Goal: Information Seeking & Learning: Learn about a topic

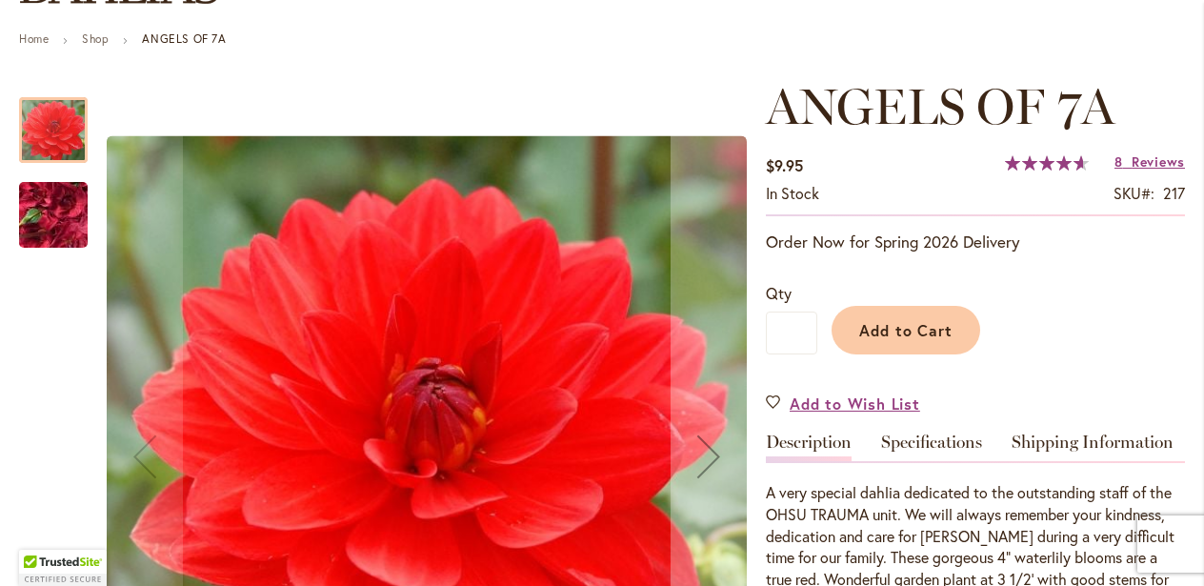
scroll to position [211, 0]
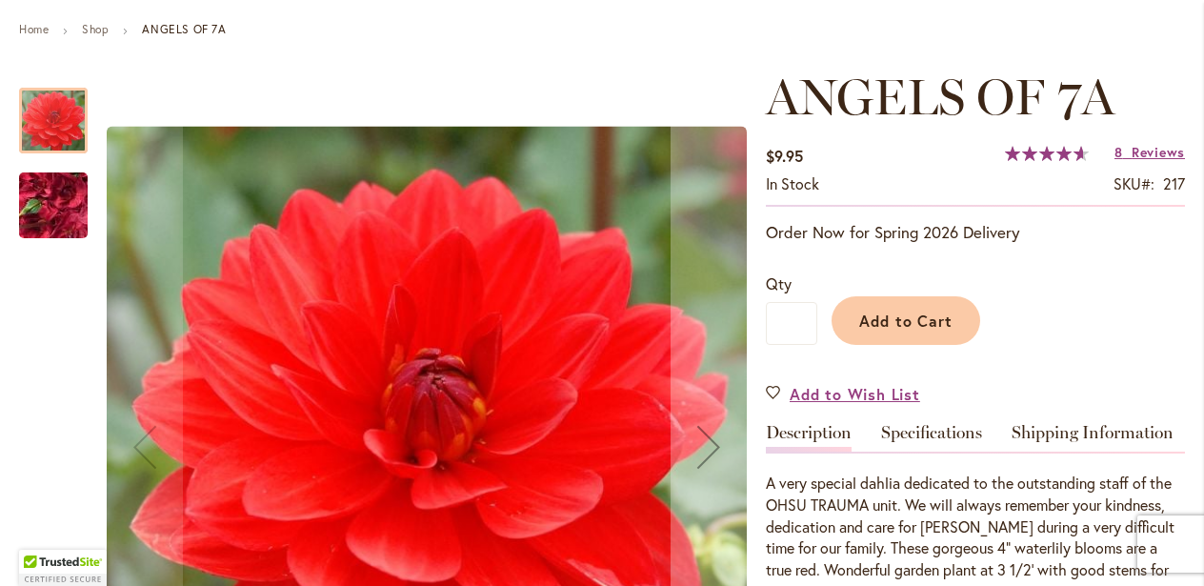
click at [60, 212] on img "ANGELS OF 7A" at bounding box center [53, 205] width 137 height 103
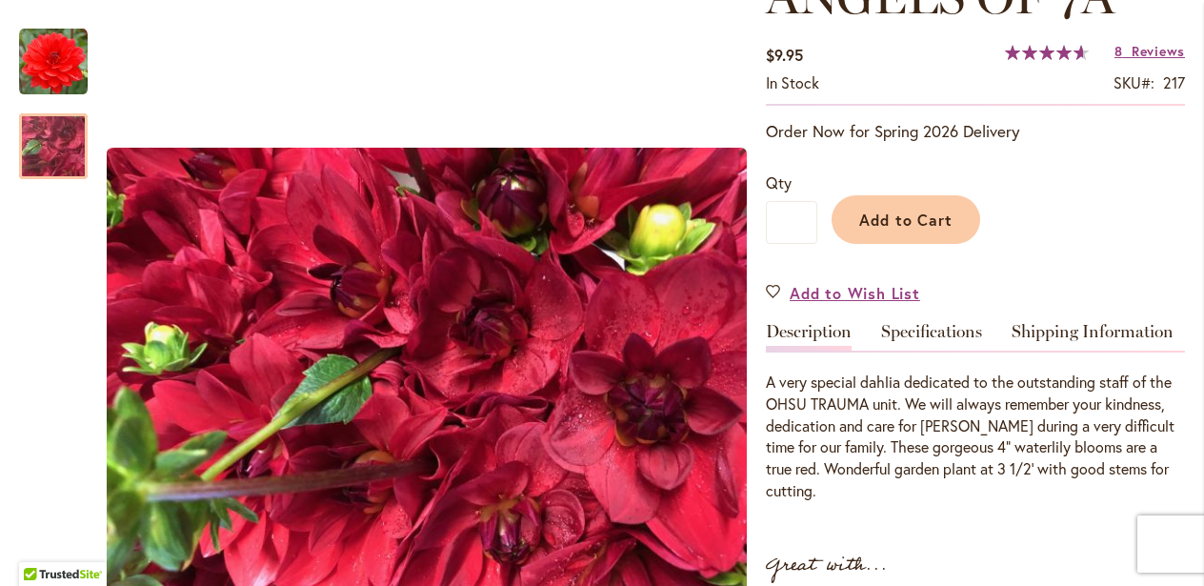
scroll to position [279, 0]
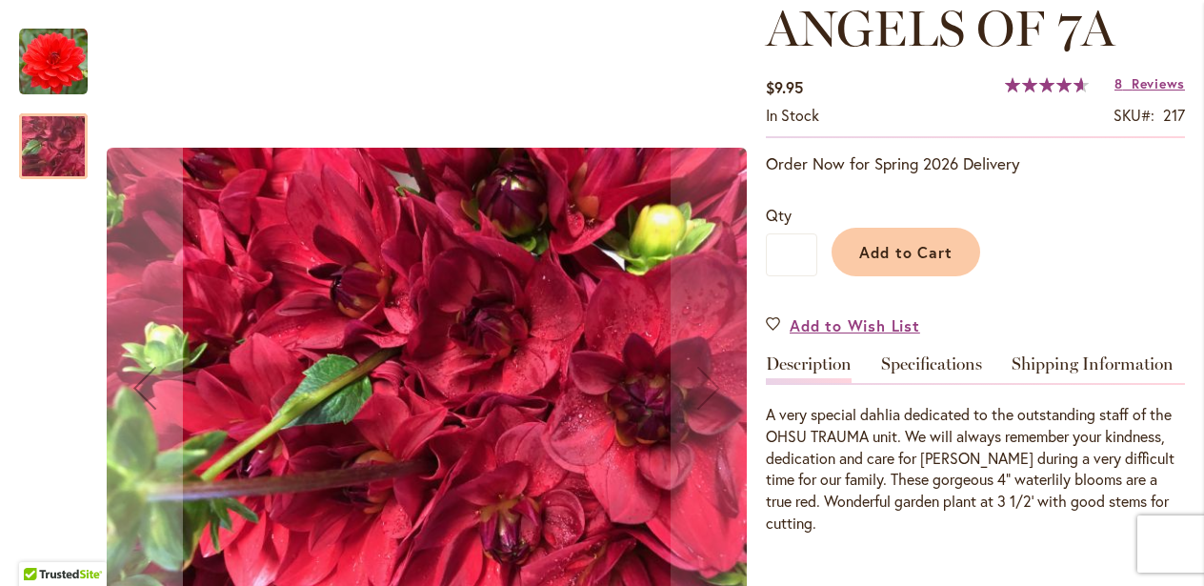
click at [47, 73] on img "ANGELS OF 7A" at bounding box center [53, 62] width 69 height 69
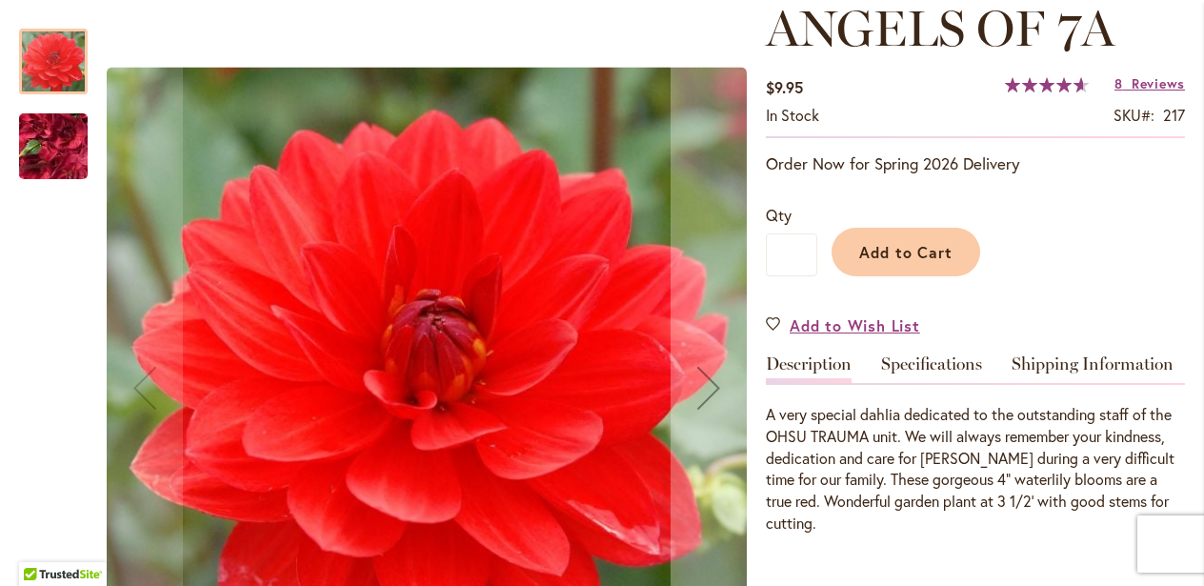
click at [58, 151] on img "ANGELS OF 7A" at bounding box center [53, 146] width 137 height 103
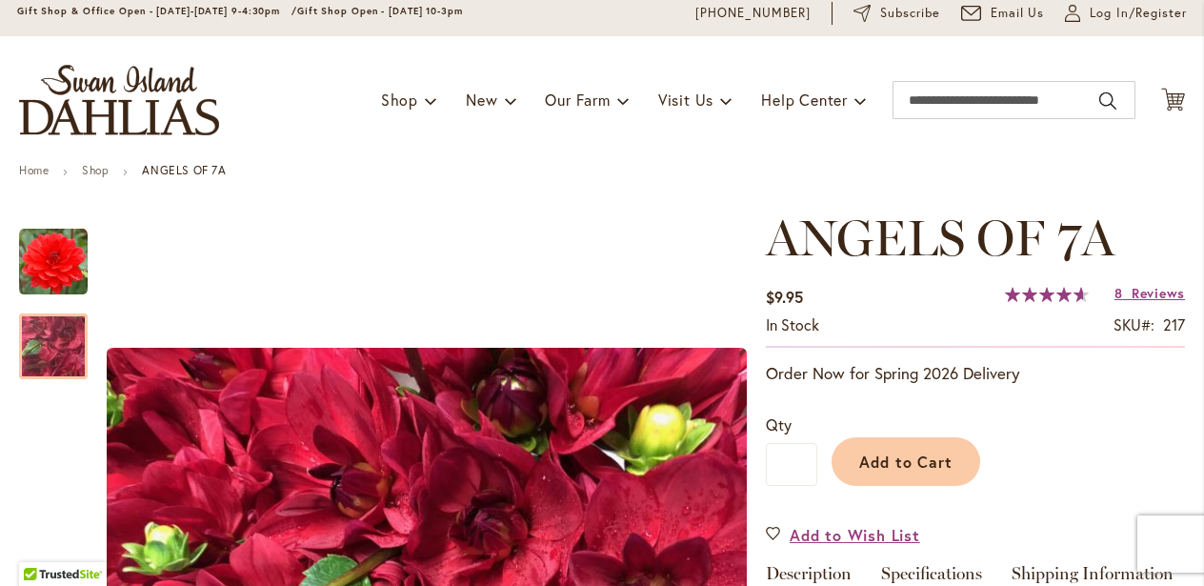
scroll to position [0, 0]
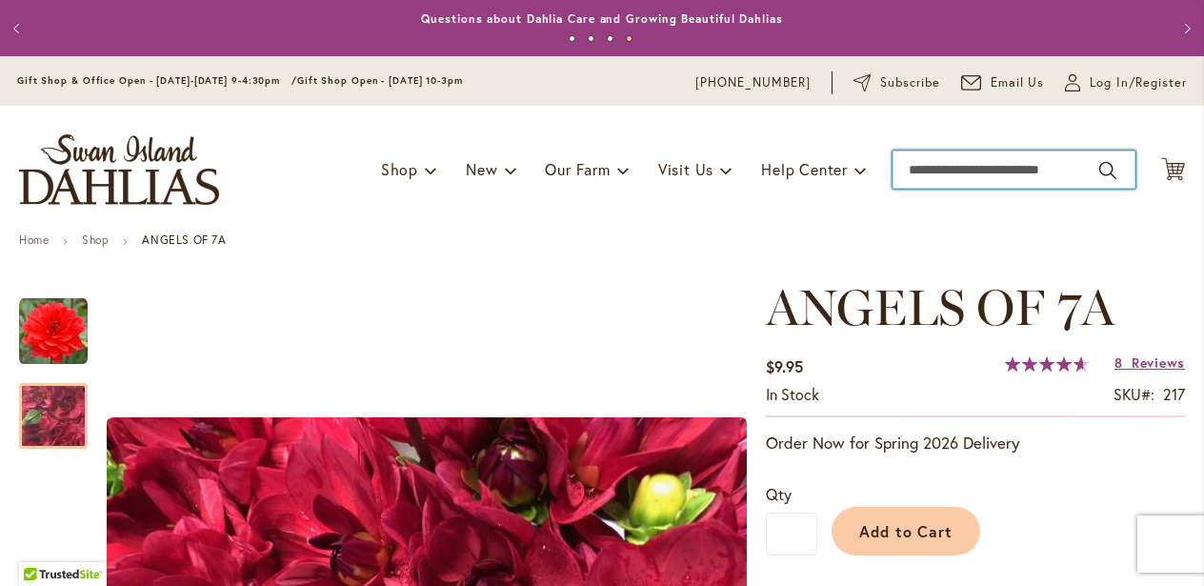
click at [922, 179] on input "Search" at bounding box center [1014, 170] width 243 height 38
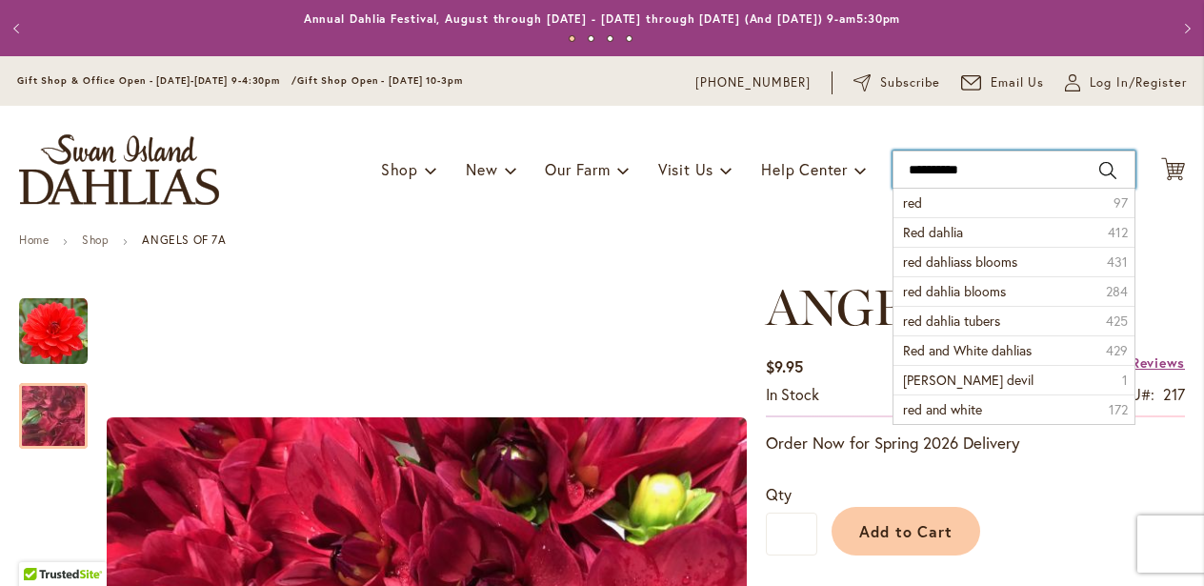
type input "**********"
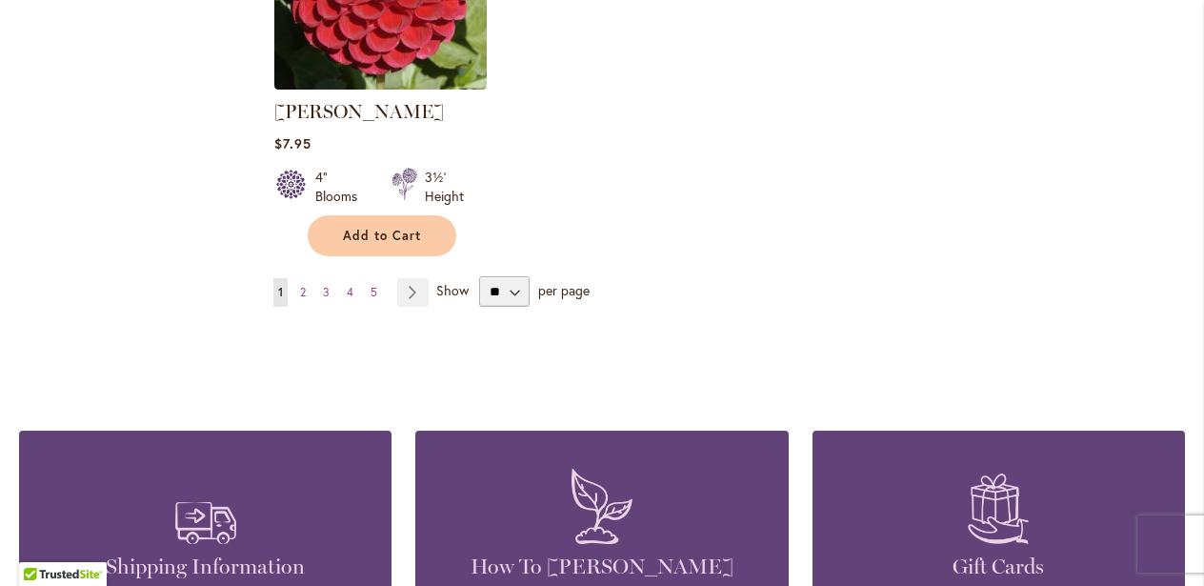
scroll to position [2595, 0]
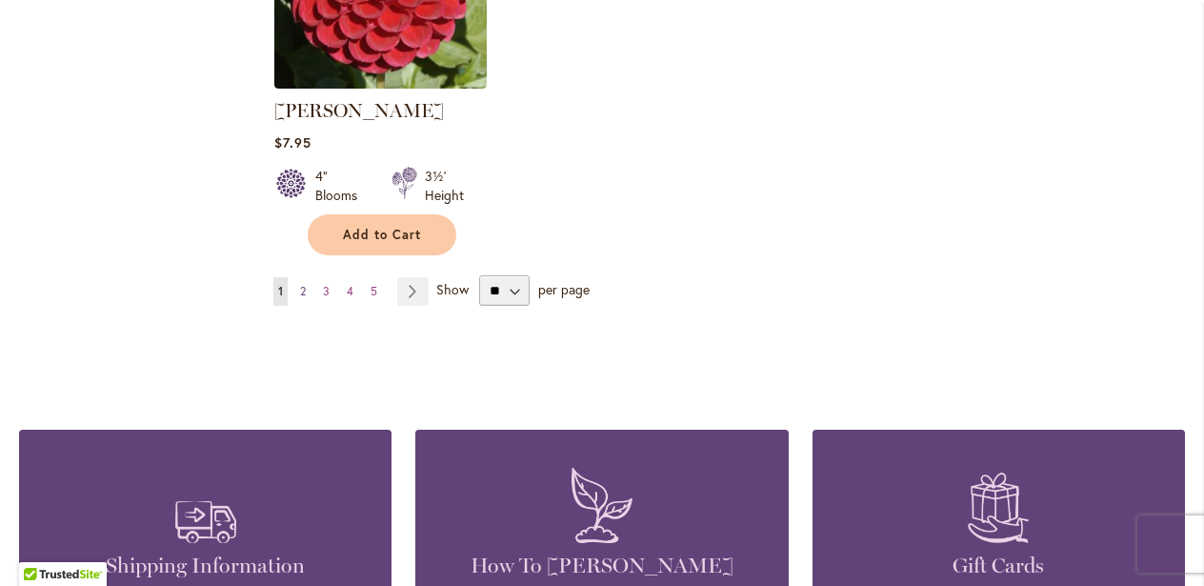
click at [307, 277] on link "Page 2" at bounding box center [302, 291] width 15 height 29
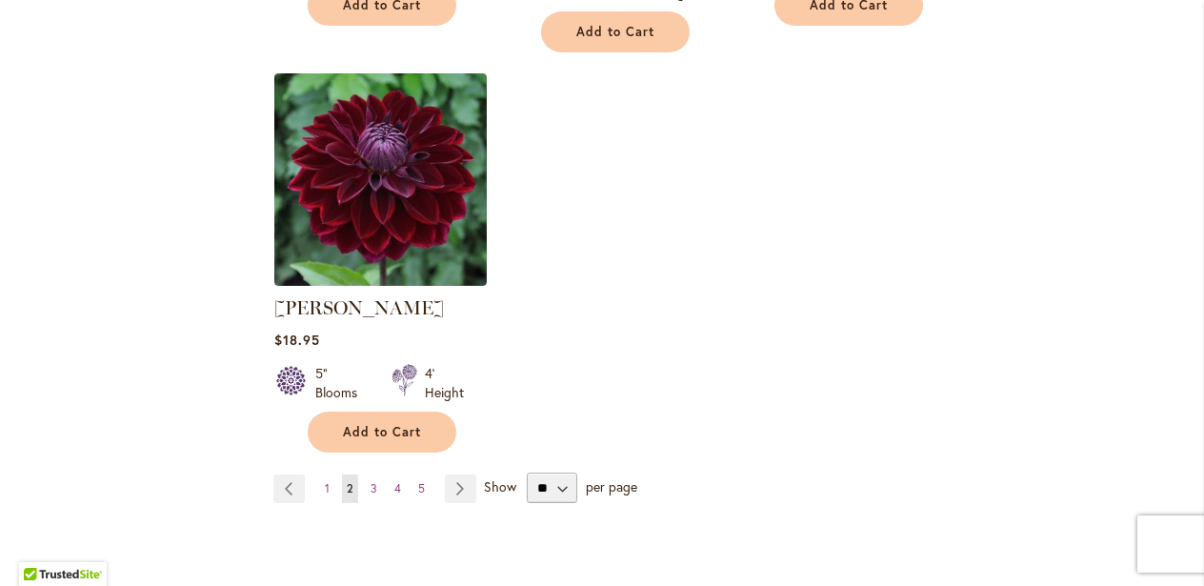
scroll to position [2474, 0]
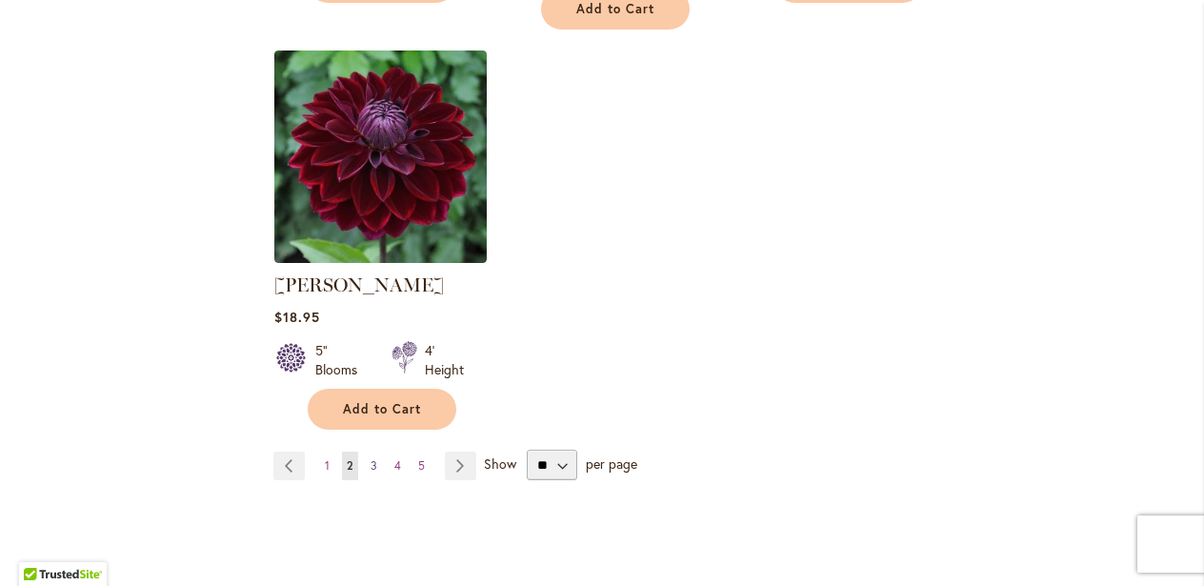
click at [378, 452] on link "Page 3" at bounding box center [374, 466] width 16 height 29
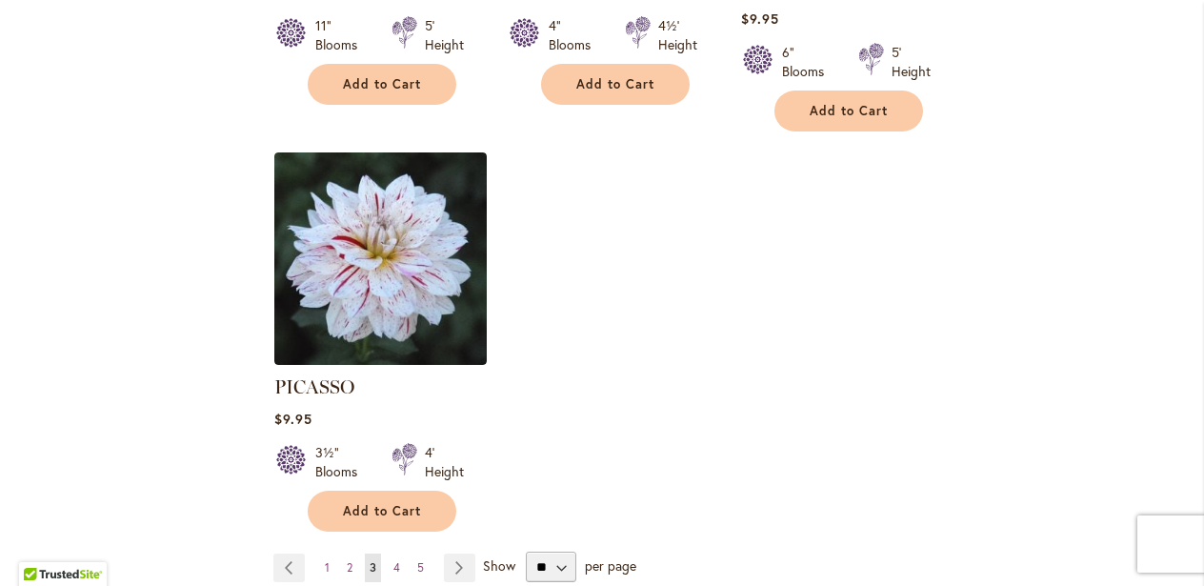
scroll to position [2360, 0]
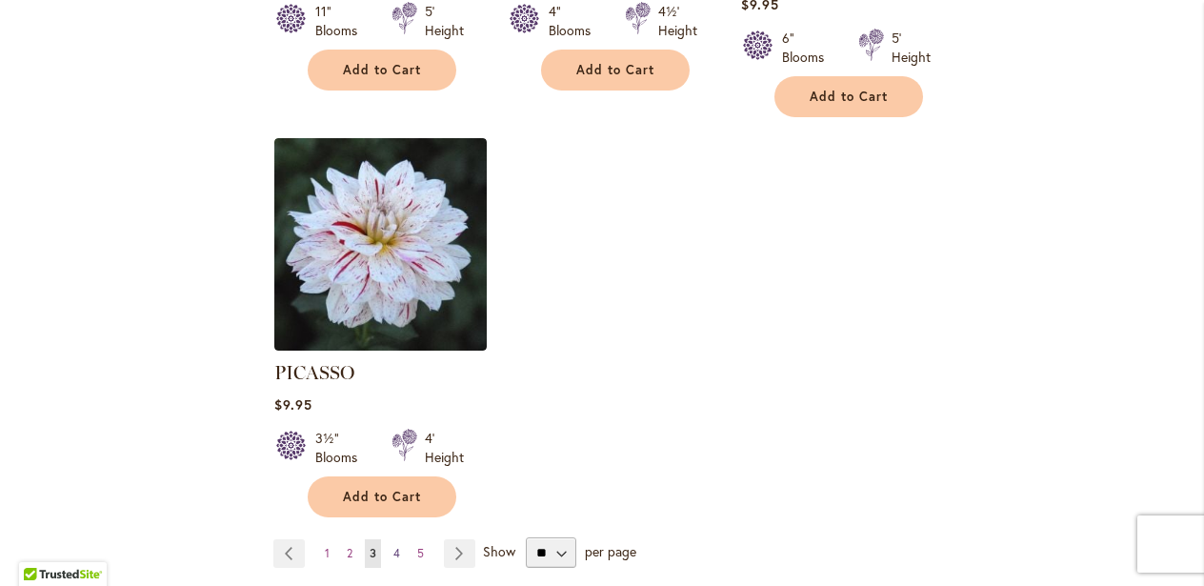
click at [395, 546] on span "4" at bounding box center [396, 553] width 7 height 14
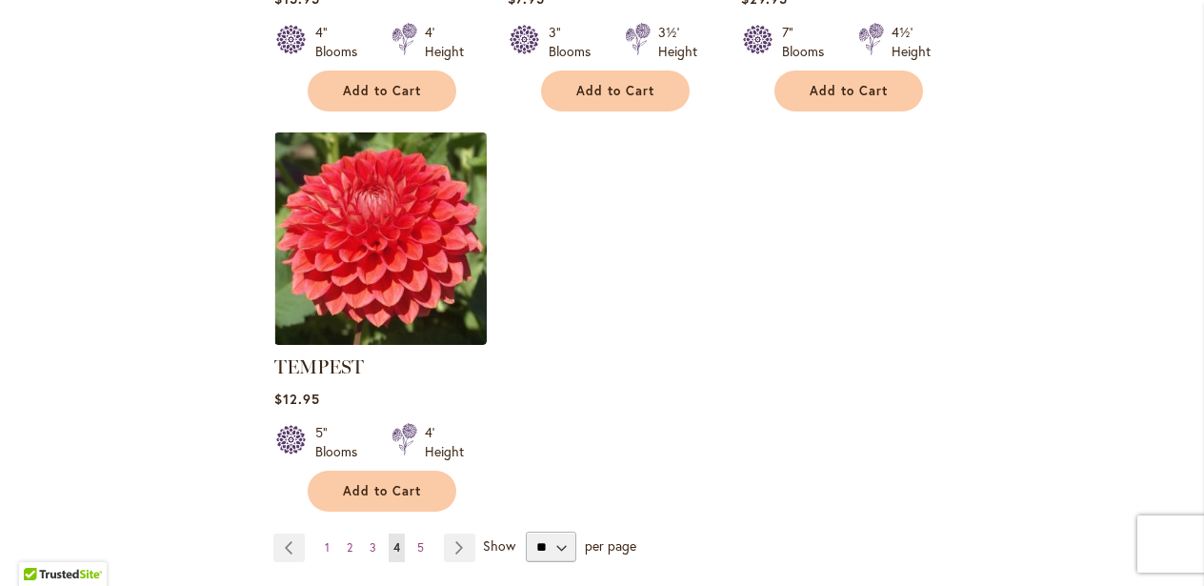
scroll to position [2342, 0]
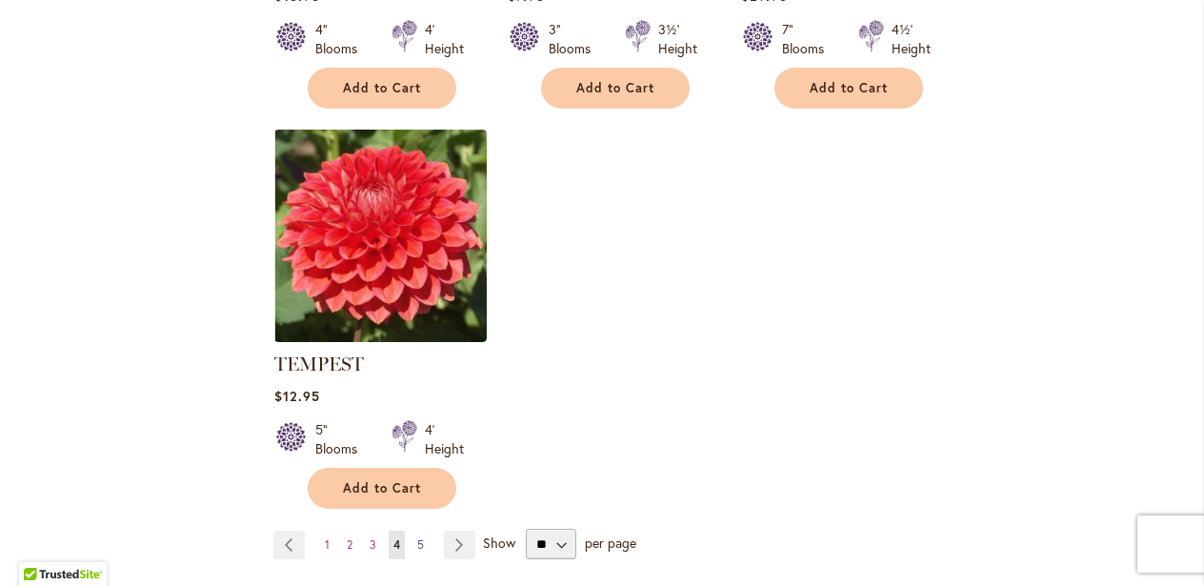
click at [421, 537] on span "5" at bounding box center [420, 544] width 7 height 14
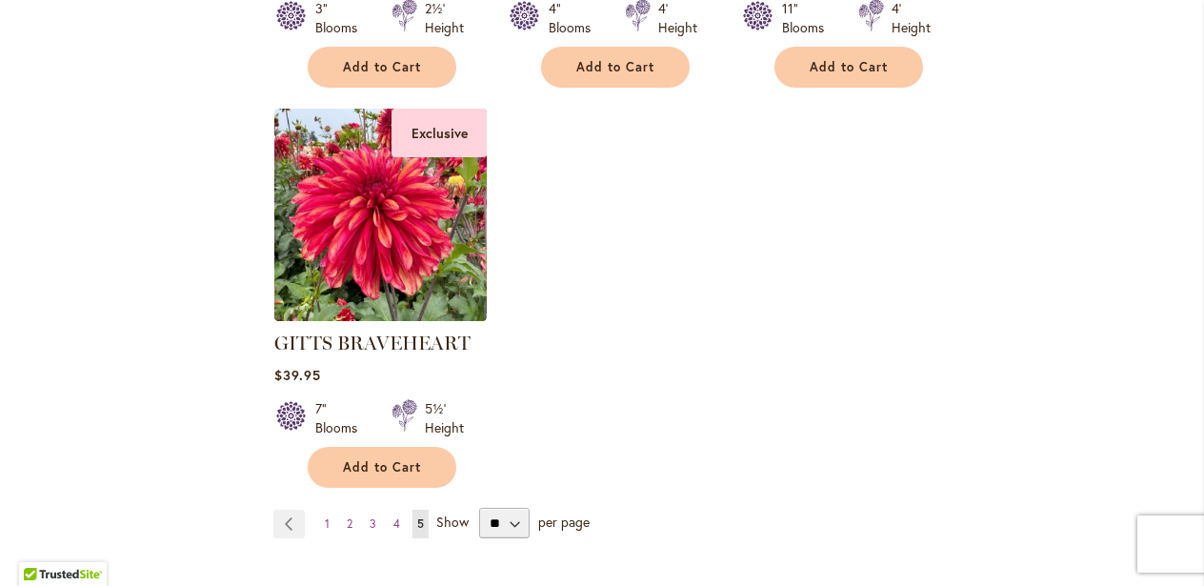
scroll to position [1580, 0]
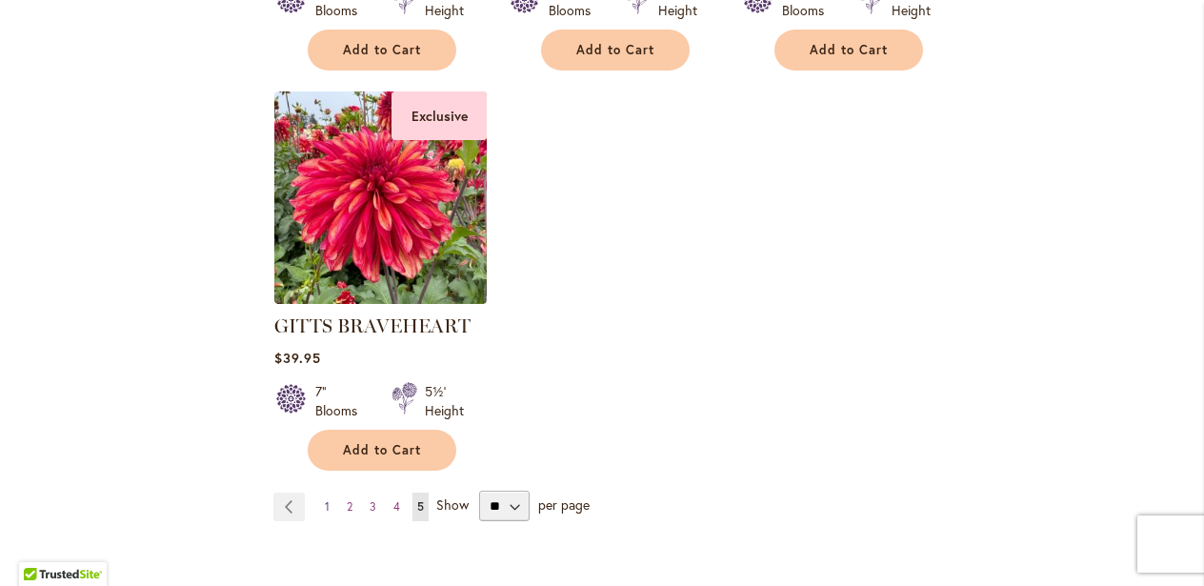
click at [326, 499] on span "1" at bounding box center [327, 506] width 5 height 14
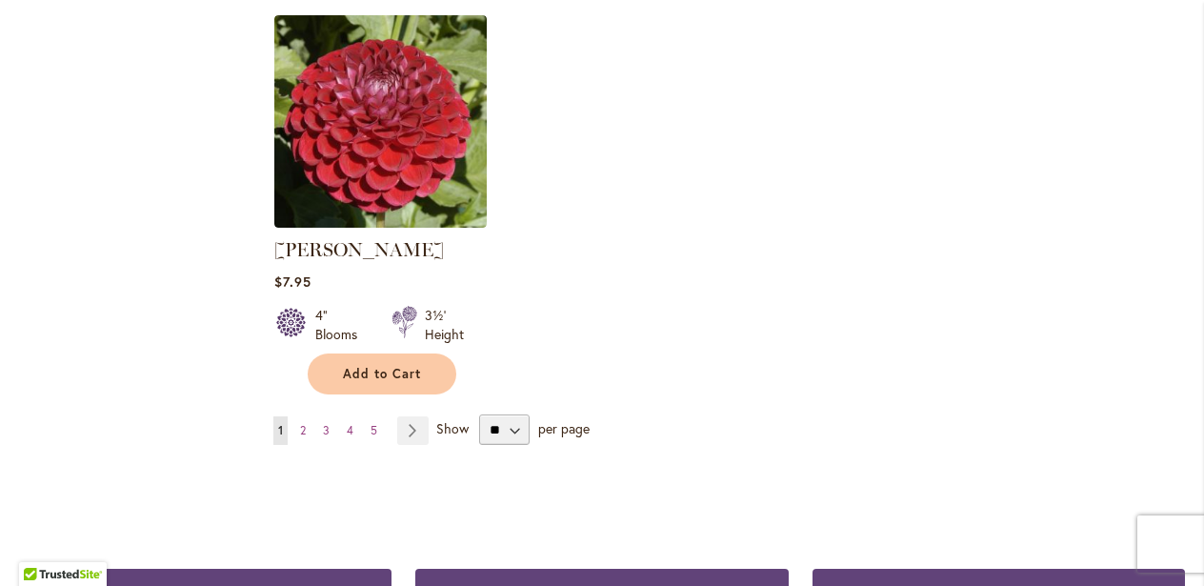
scroll to position [2462, 0]
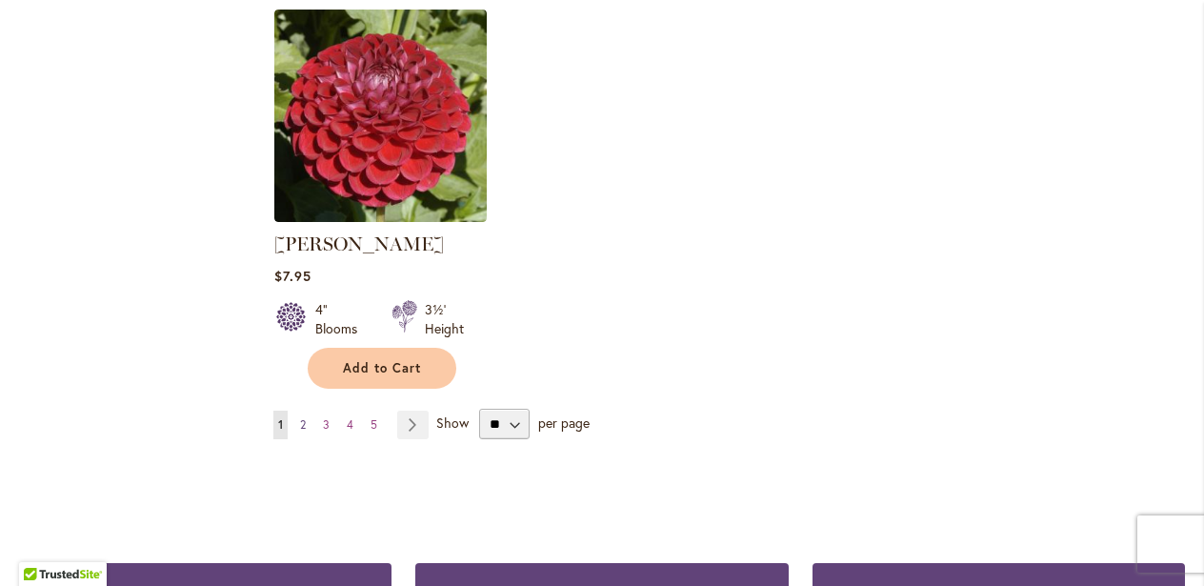
click at [299, 411] on link "Page 2" at bounding box center [302, 425] width 15 height 29
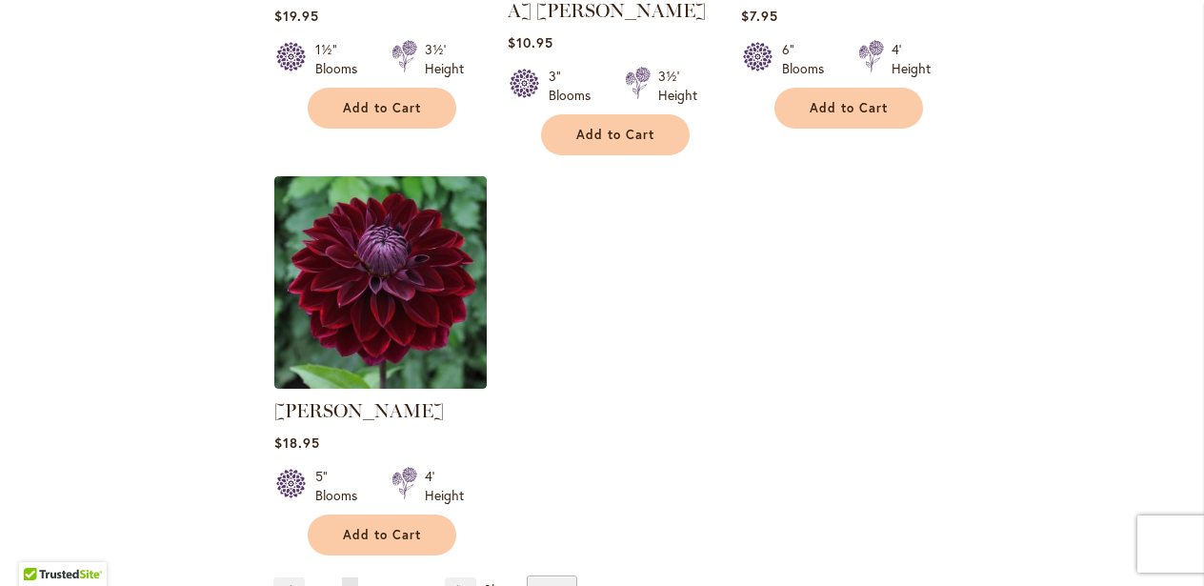
scroll to position [2367, 0]
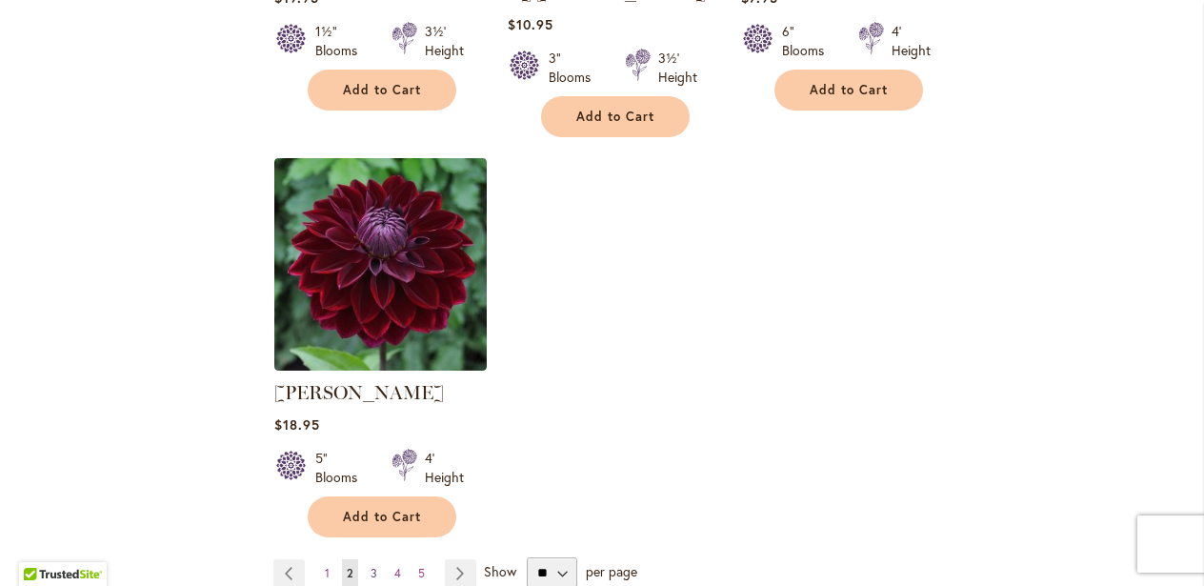
click at [372, 566] on span "3" at bounding box center [374, 573] width 7 height 14
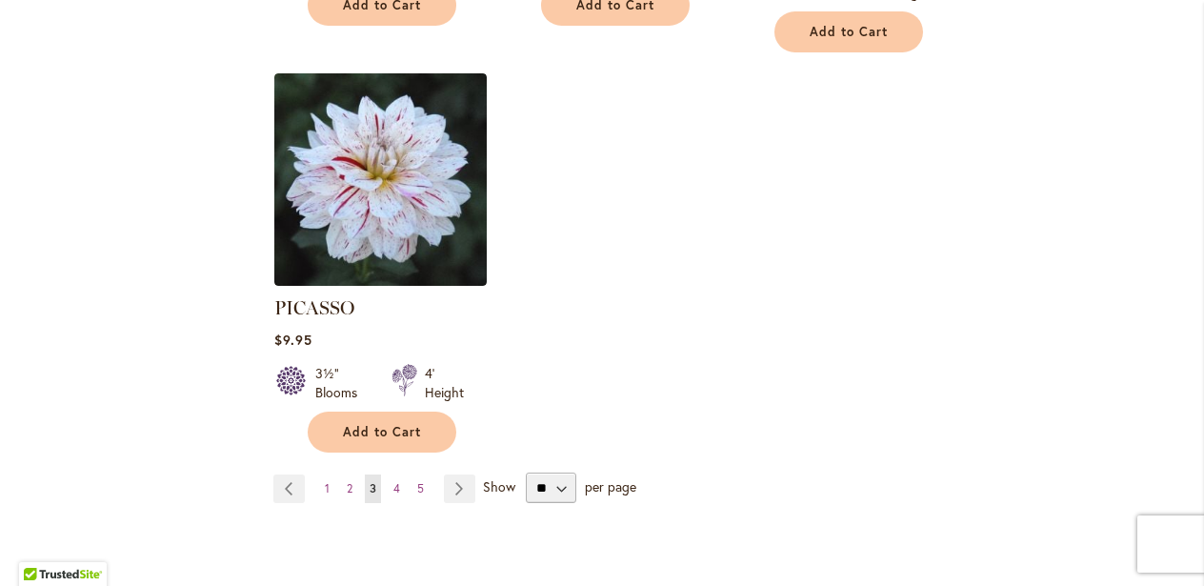
scroll to position [2444, 0]
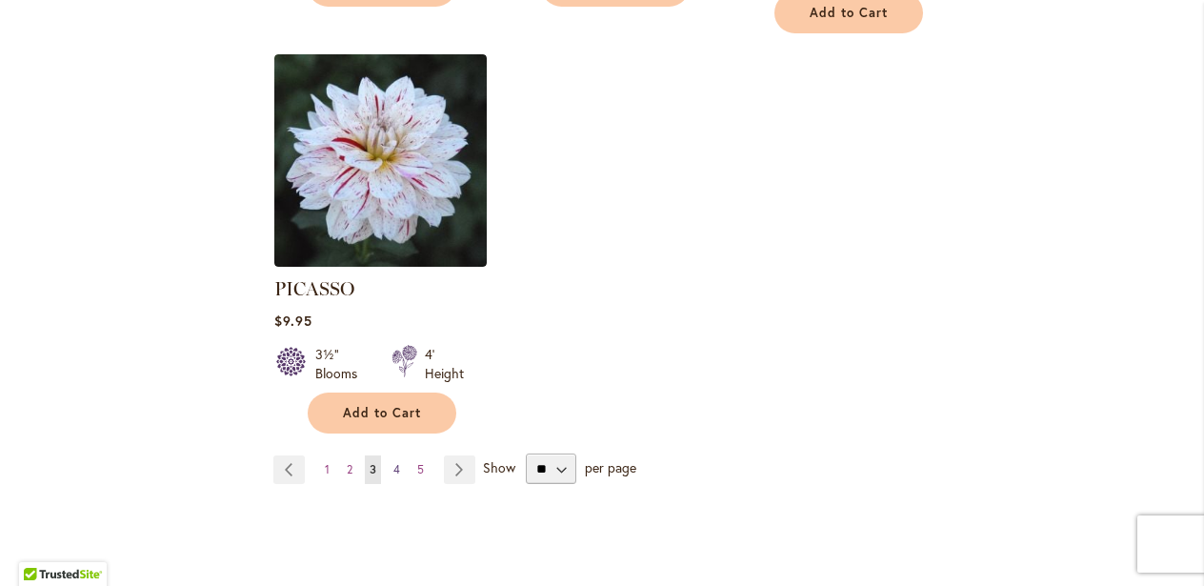
click at [396, 462] on span "4" at bounding box center [396, 469] width 7 height 14
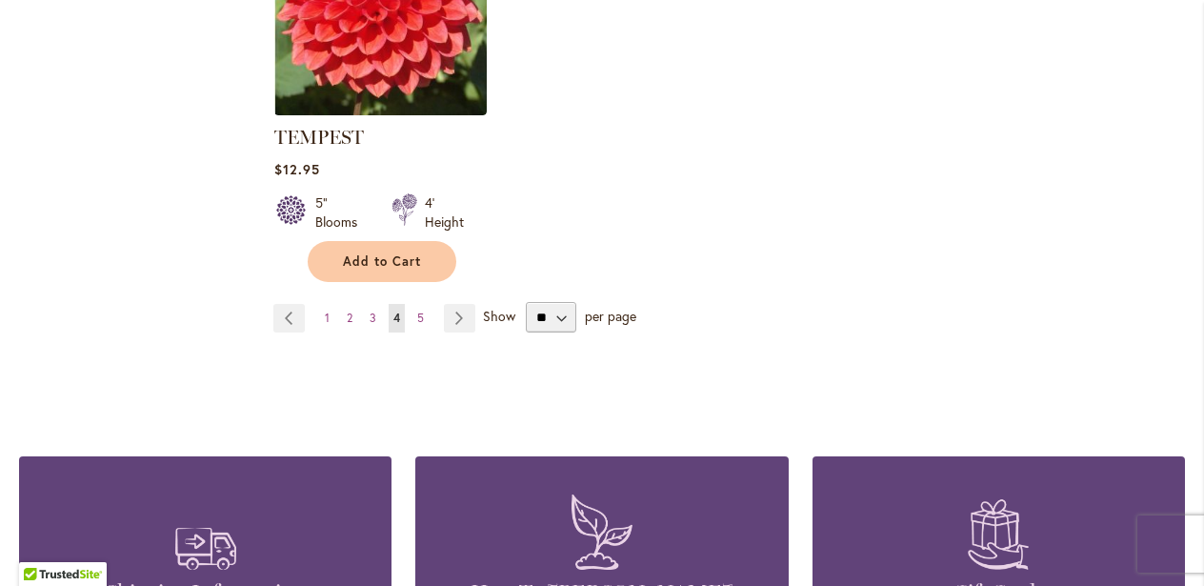
scroll to position [2584, 0]
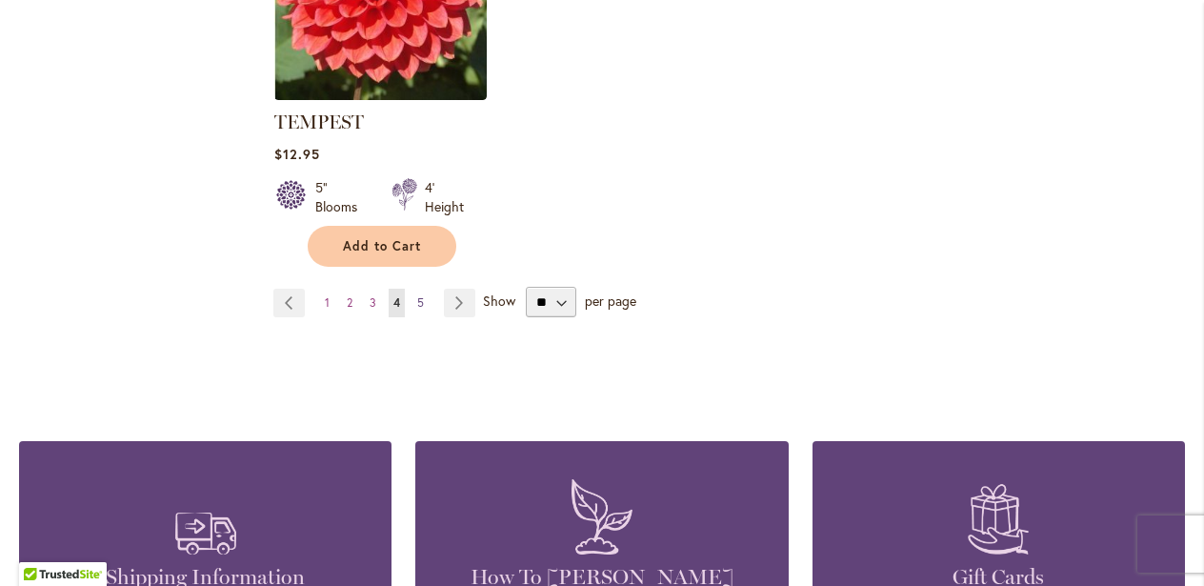
click at [420, 295] on span "5" at bounding box center [420, 302] width 7 height 14
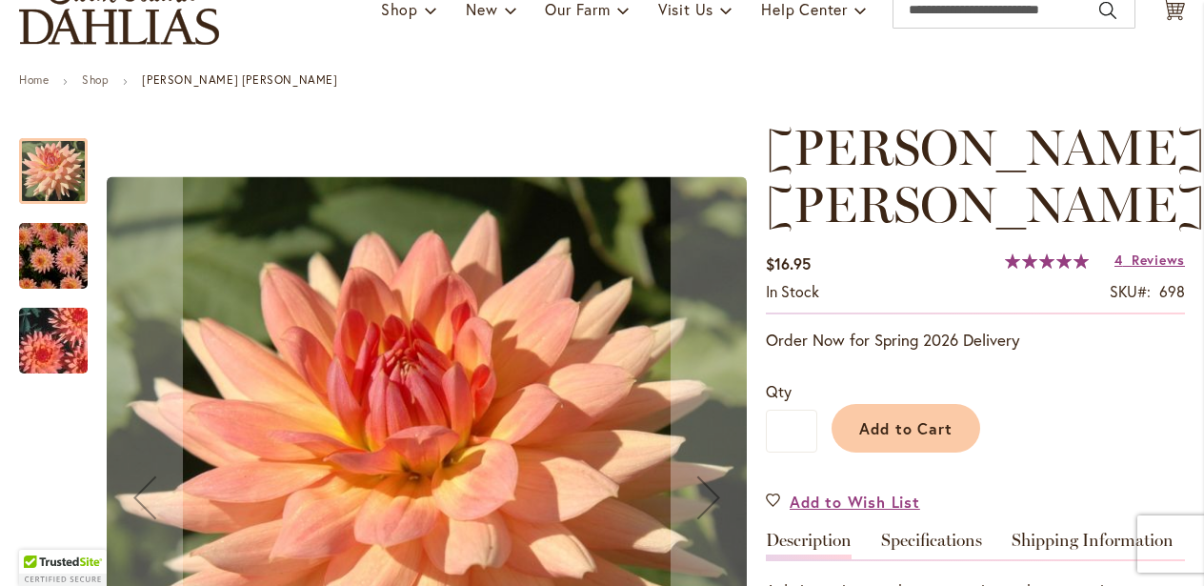
scroll to position [172, 0]
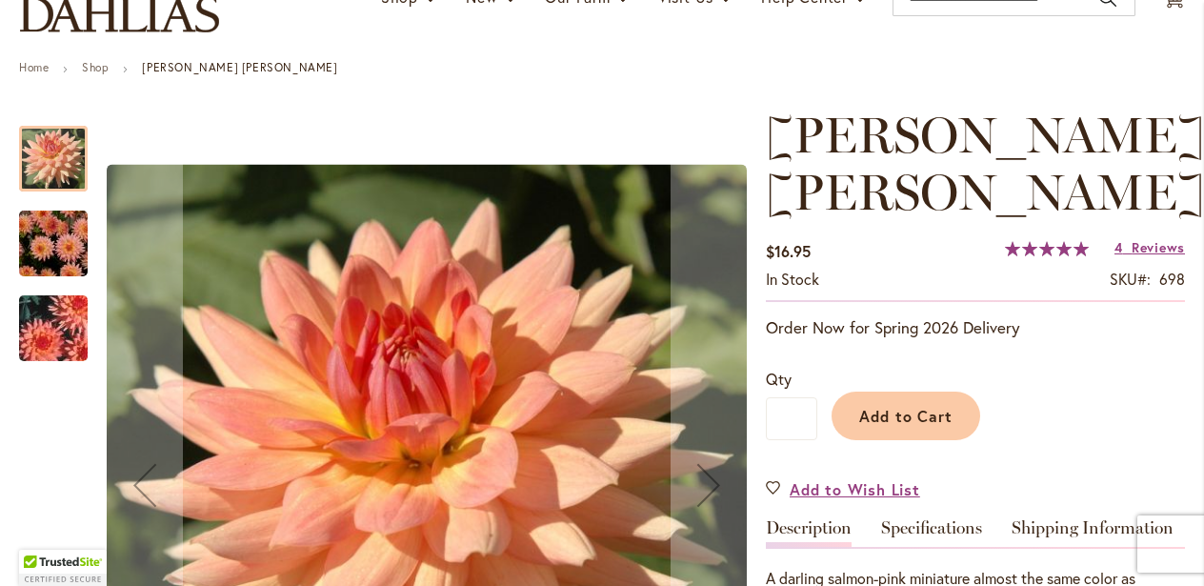
click at [36, 256] on img "Mary Jo" at bounding box center [53, 243] width 137 height 91
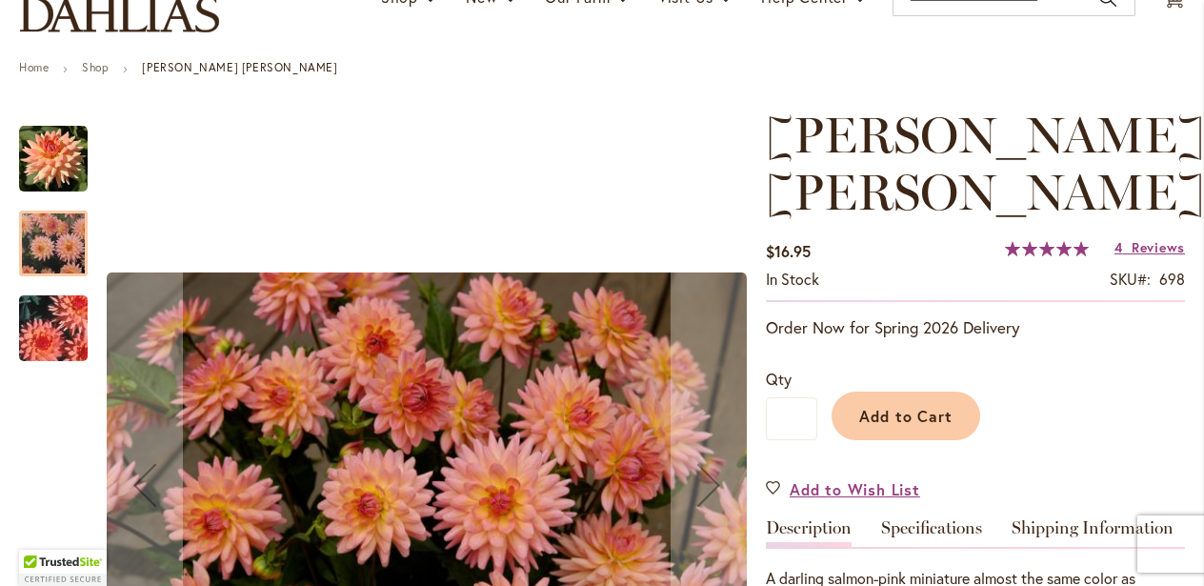
click at [54, 352] on img "Mary Jo" at bounding box center [53, 328] width 137 height 91
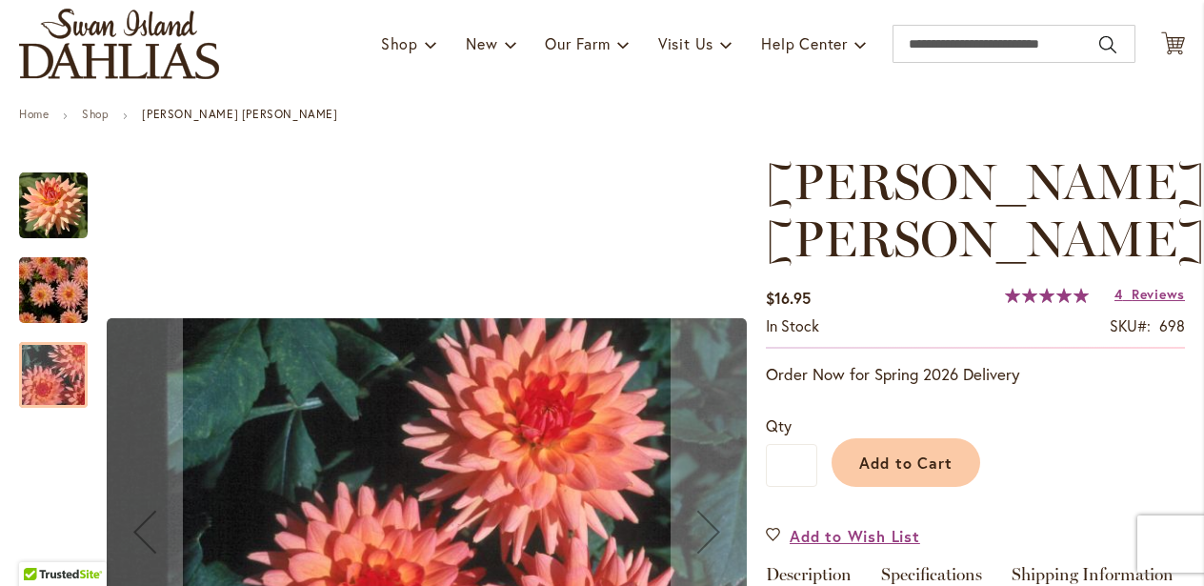
scroll to position [0, 0]
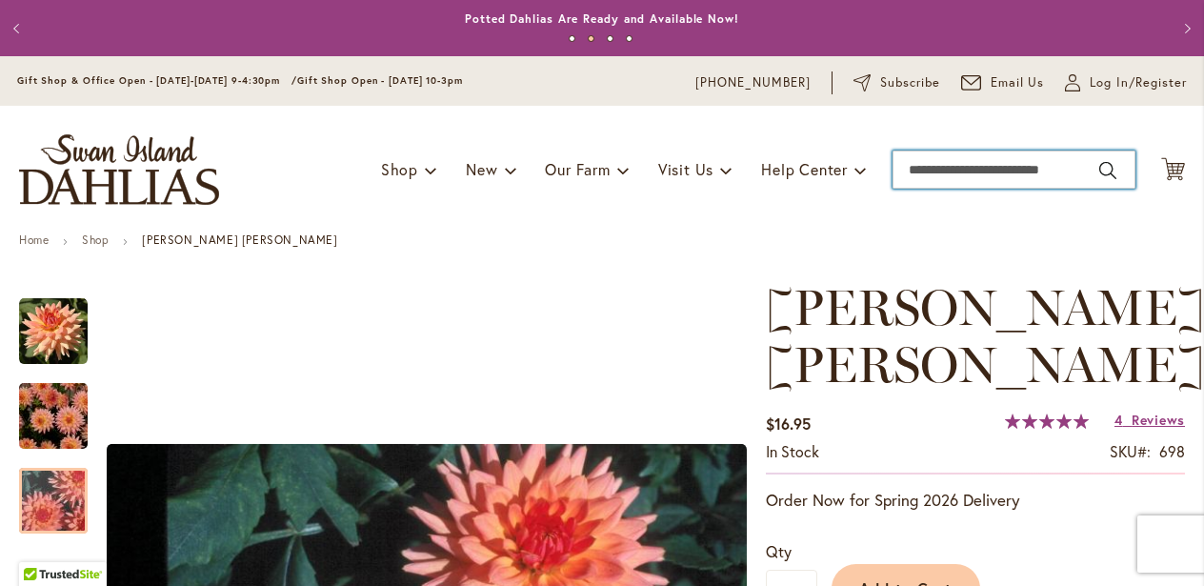
click at [955, 171] on input "Search" at bounding box center [1014, 170] width 243 height 38
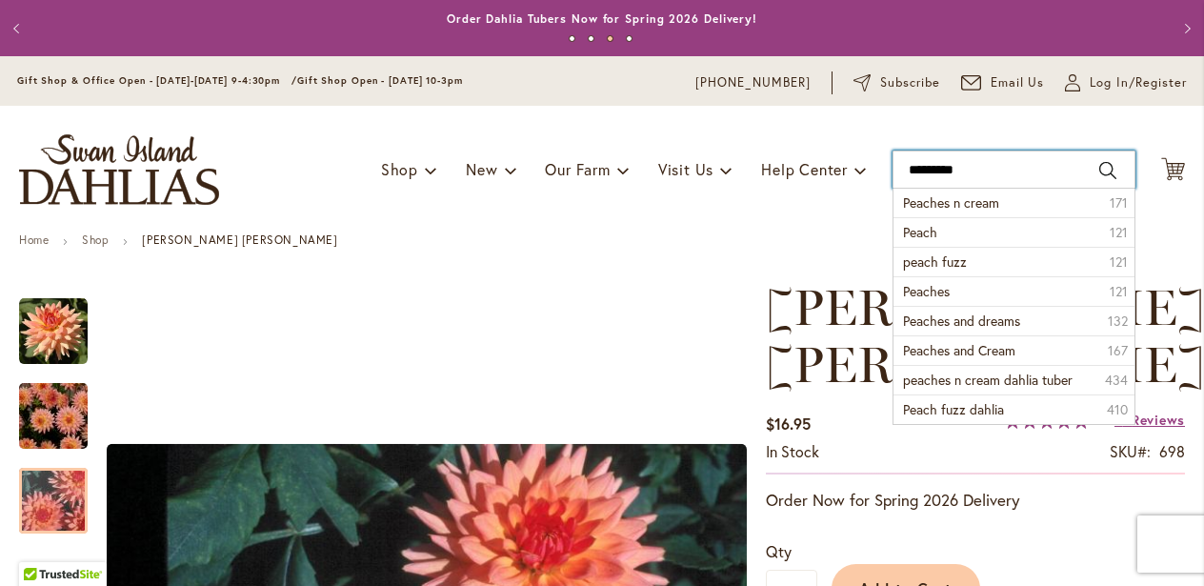
type input "**********"
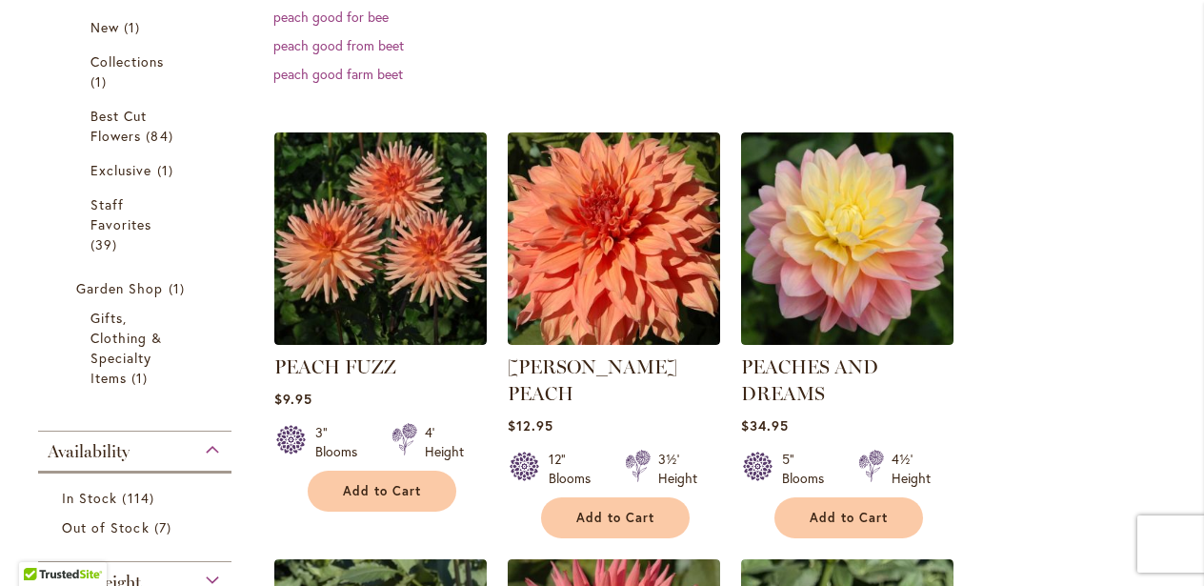
scroll to position [467, 0]
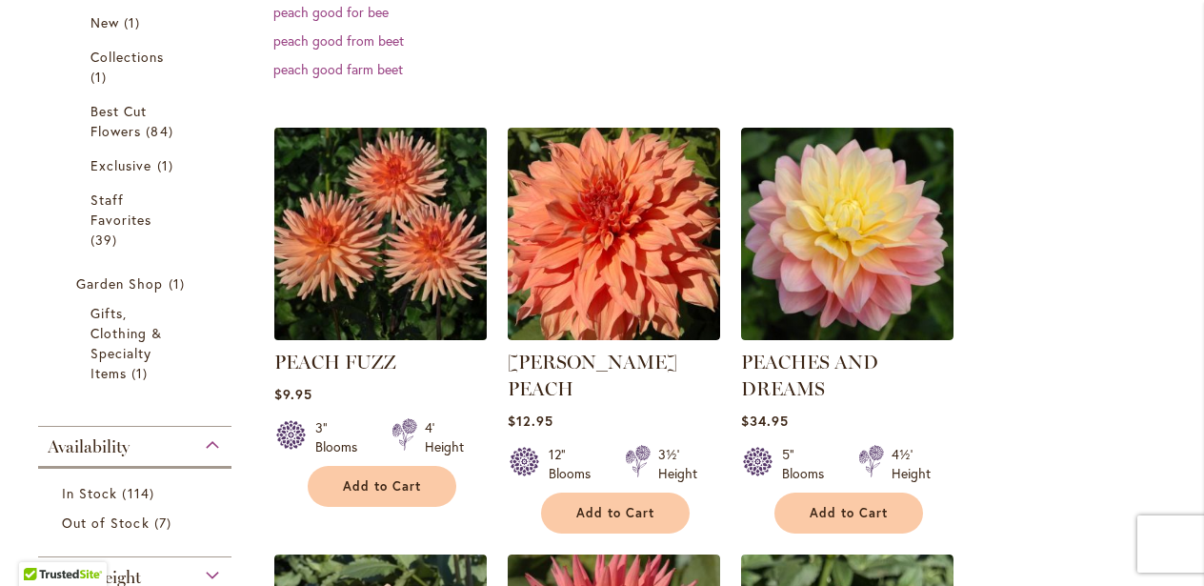
click at [416, 243] on img at bounding box center [381, 233] width 223 height 223
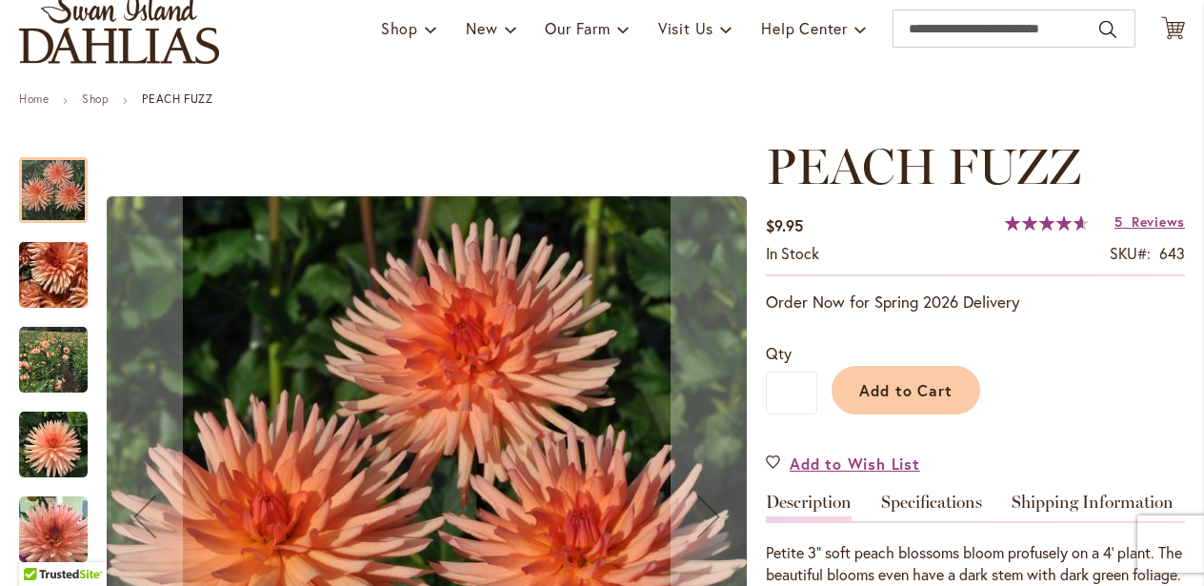
scroll to position [155, 0]
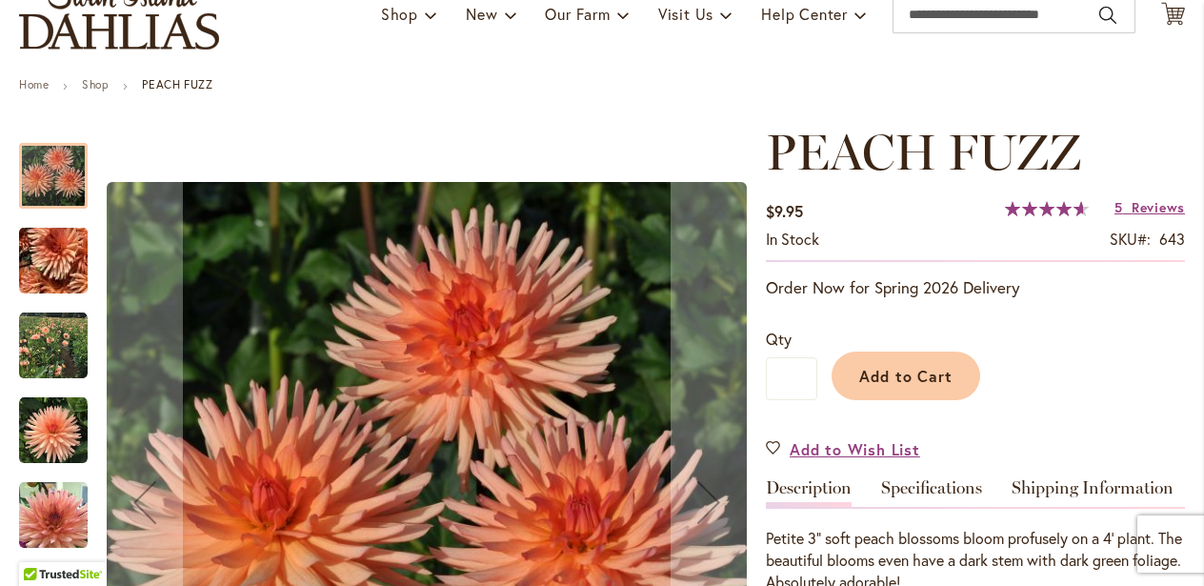
click at [44, 272] on img "PEACH FUZZ" at bounding box center [53, 261] width 137 height 103
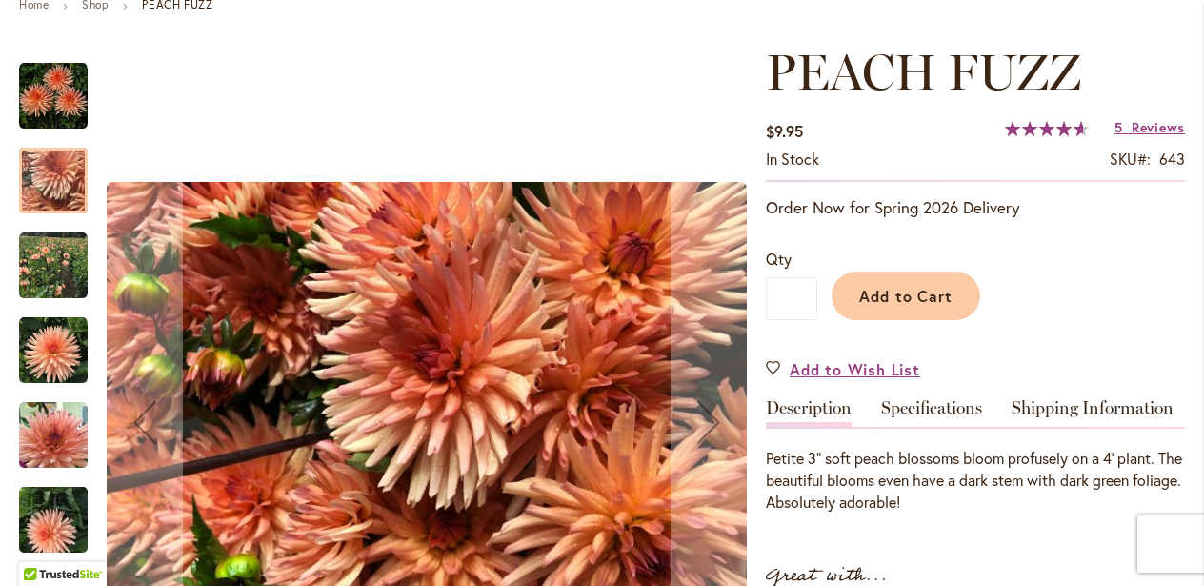
scroll to position [241, 0]
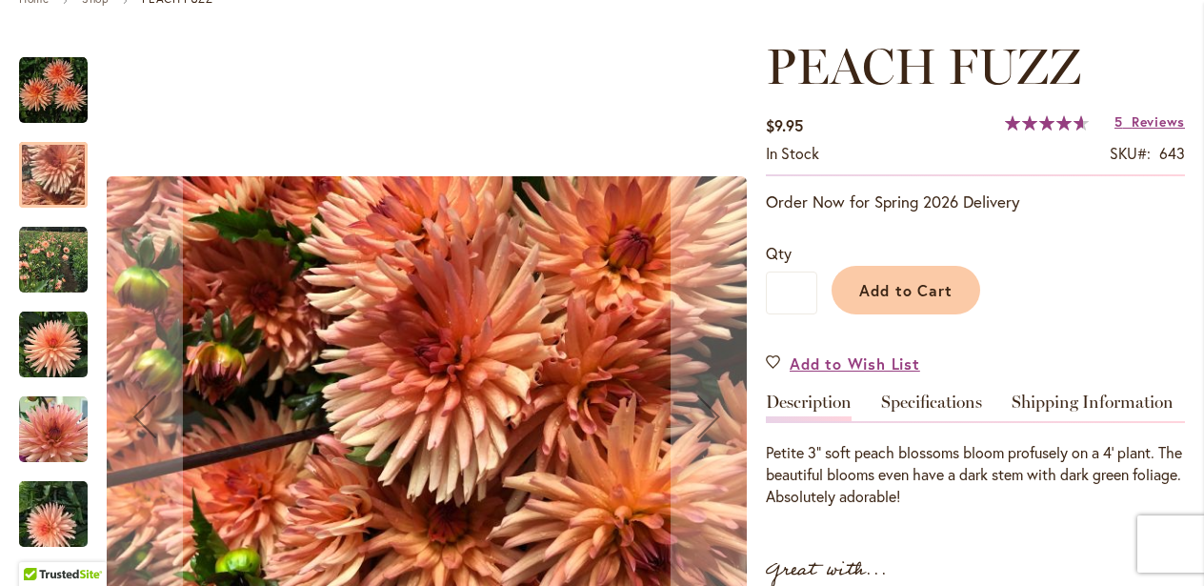
click at [56, 346] on img "PEACH FUZZ" at bounding box center [53, 345] width 69 height 69
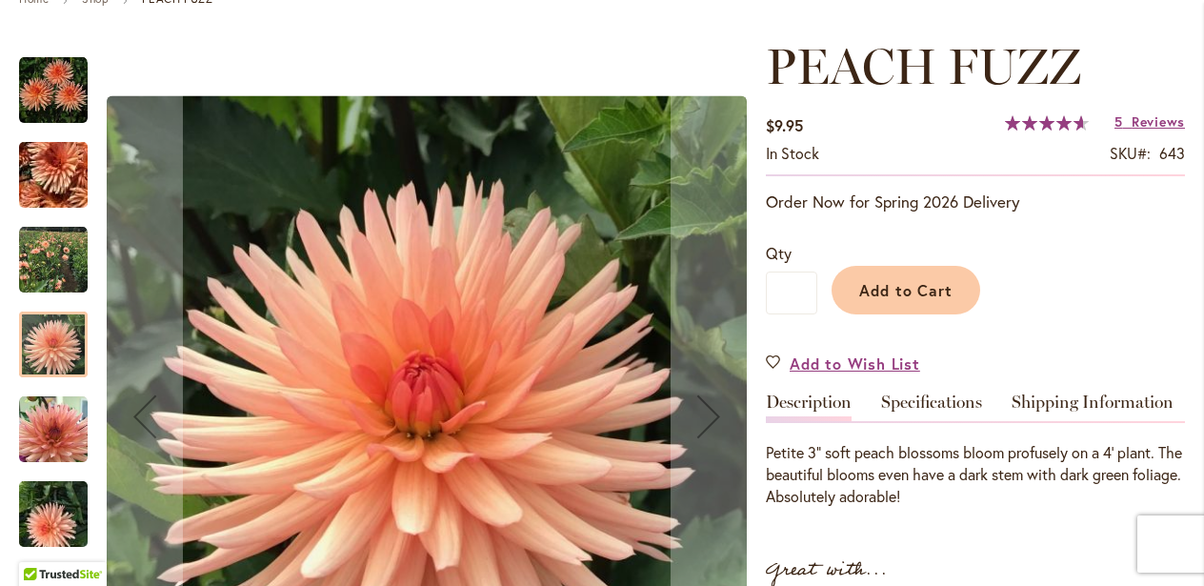
click at [46, 430] on img "PEACH FUZZ" at bounding box center [53, 429] width 69 height 69
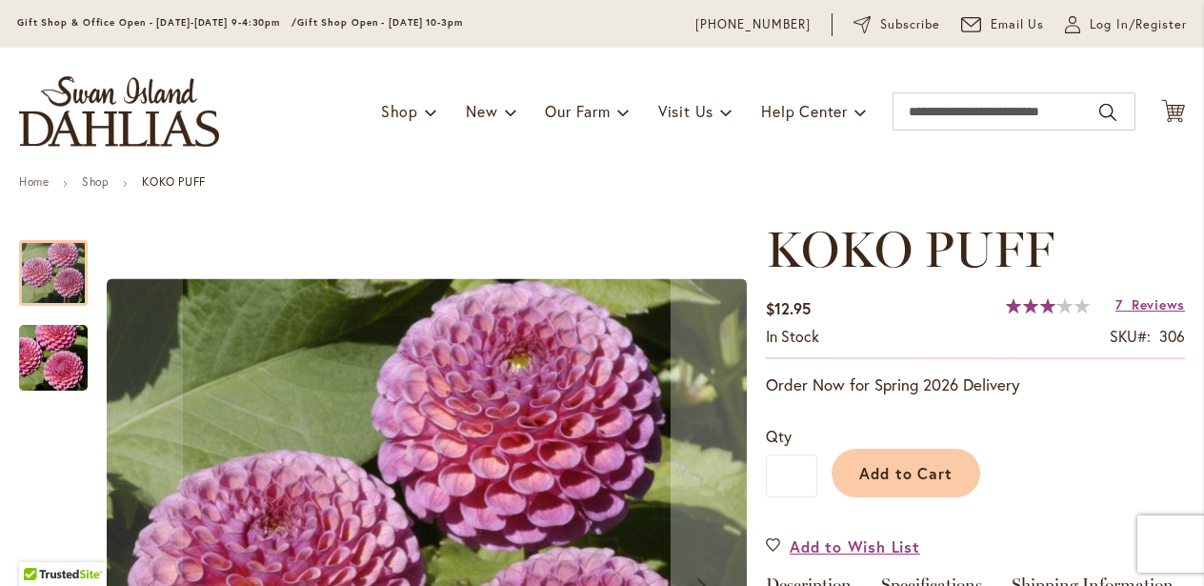
scroll to position [57, 0]
